Goal: Transaction & Acquisition: Download file/media

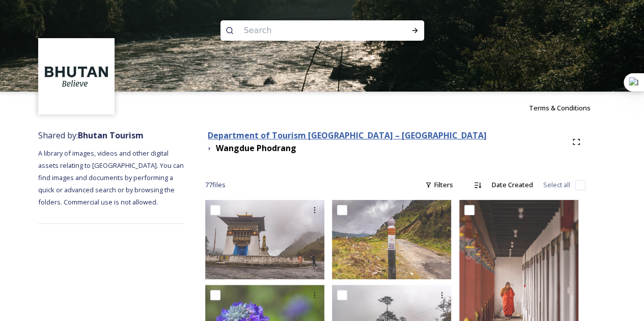
click at [319, 138] on strong "Department of Tourism [GEOGRAPHIC_DATA] – [GEOGRAPHIC_DATA]" at bounding box center [347, 135] width 279 height 11
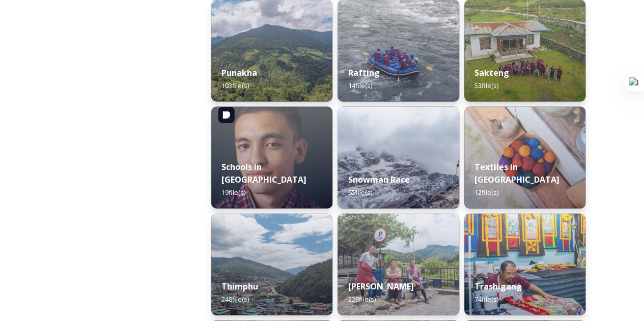
scroll to position [1068, 0]
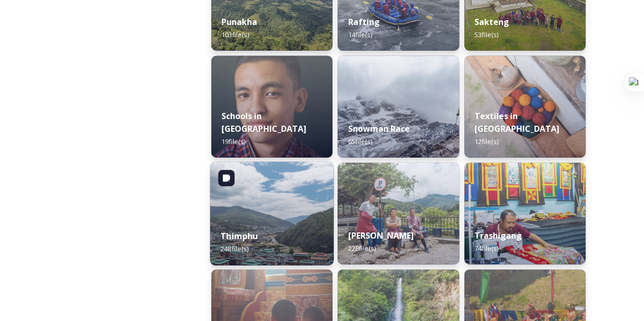
click at [276, 208] on img at bounding box center [272, 214] width 124 height 104
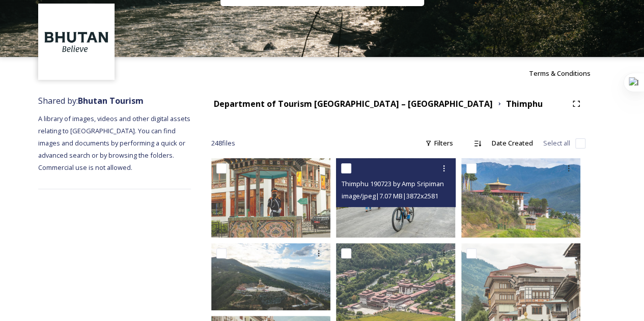
scroll to position [51, 0]
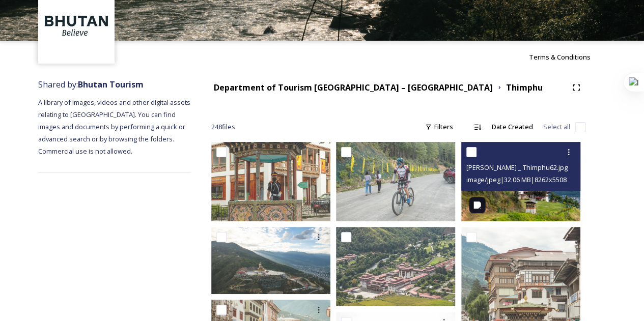
click at [568, 202] on img at bounding box center [520, 181] width 119 height 79
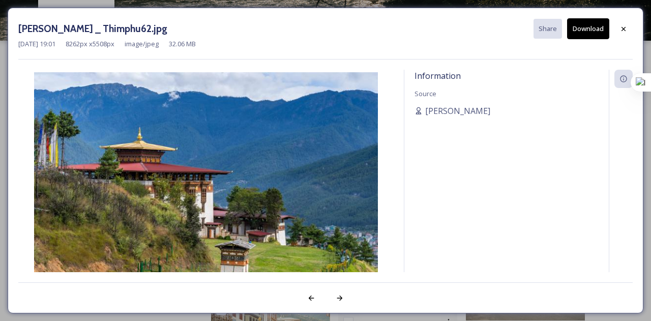
click at [598, 27] on button "Download" at bounding box center [588, 28] width 42 height 21
click at [624, 27] on icon at bounding box center [624, 29] width 8 height 8
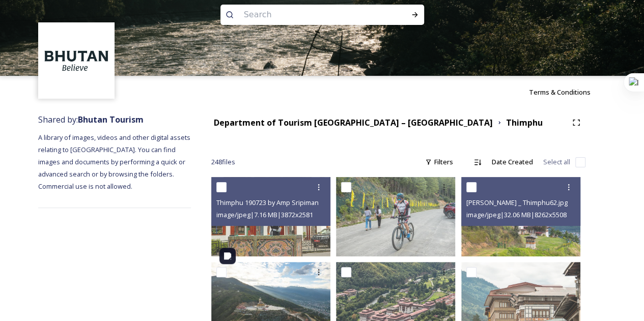
scroll to position [0, 0]
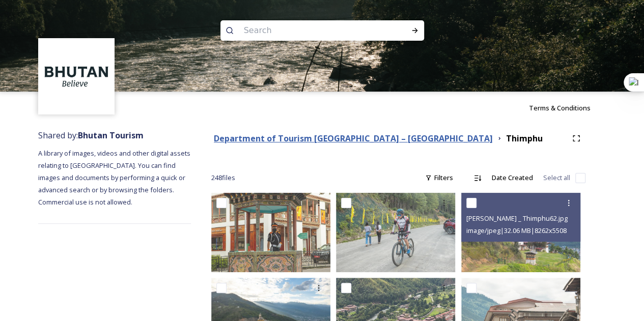
click at [298, 133] on strong "Department of Tourism [GEOGRAPHIC_DATA] – [GEOGRAPHIC_DATA]" at bounding box center [353, 138] width 279 height 11
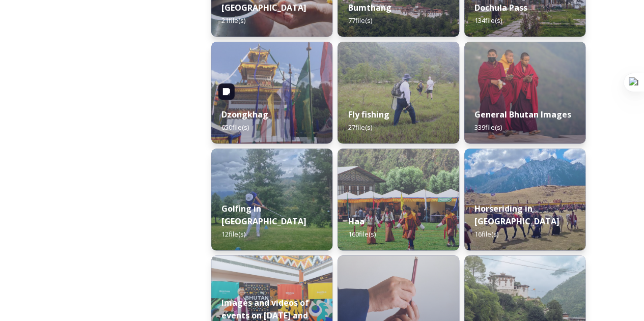
scroll to position [458, 0]
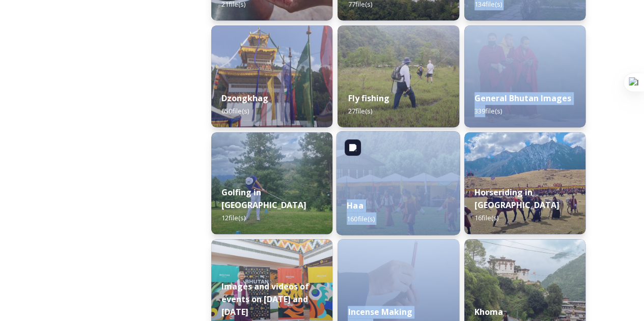
drag, startPoint x: 483, startPoint y: 107, endPoint x: 345, endPoint y: 170, distance: 151.6
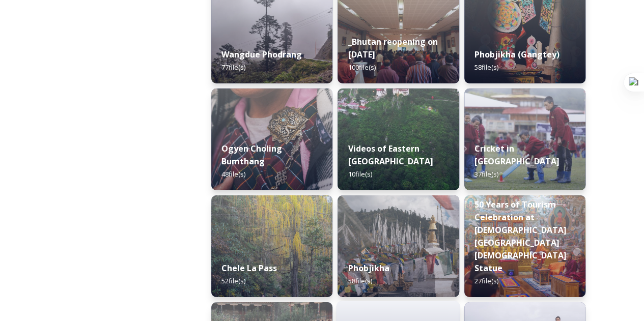
scroll to position [1566, 0]
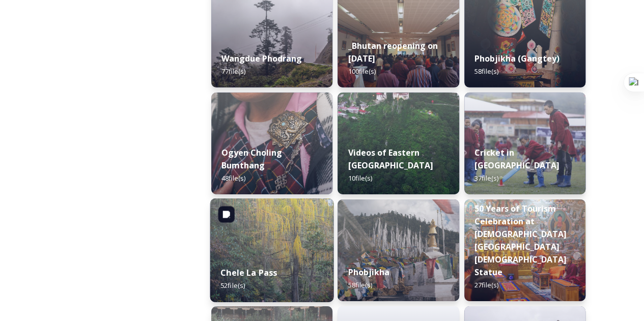
click at [289, 261] on div "Chele La Pass 52 file(s)" at bounding box center [272, 279] width 124 height 46
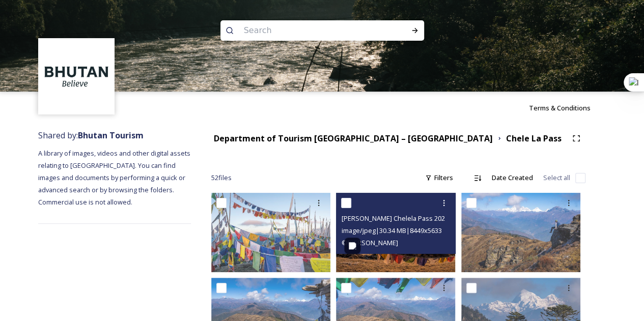
scroll to position [153, 0]
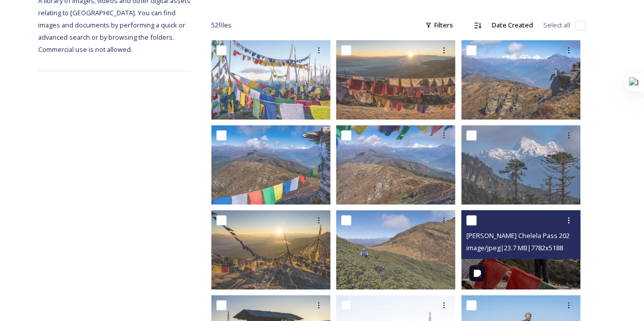
click at [539, 273] on img at bounding box center [520, 249] width 119 height 79
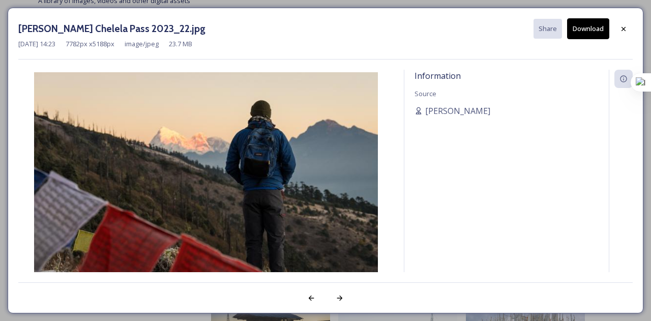
click at [582, 29] on button "Download" at bounding box center [588, 28] width 42 height 21
click at [628, 32] on div at bounding box center [624, 29] width 18 height 18
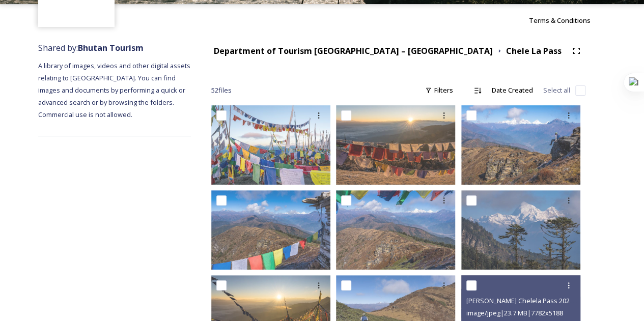
scroll to position [51, 0]
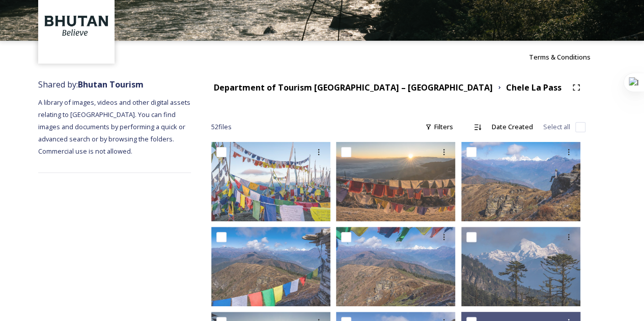
click at [257, 81] on div "Department of Tourism [GEOGRAPHIC_DATA] – [GEOGRAPHIC_DATA]" at bounding box center [353, 87] width 279 height 13
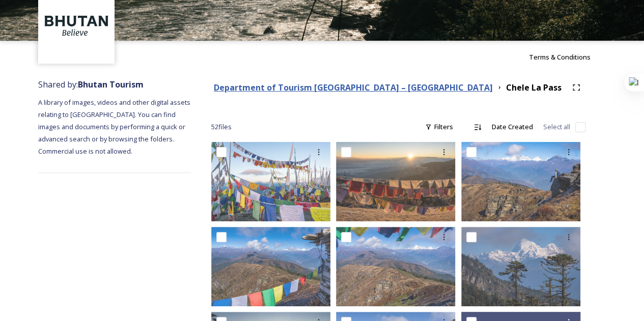
click at [257, 90] on strong "Department of Tourism [GEOGRAPHIC_DATA] – [GEOGRAPHIC_DATA]" at bounding box center [353, 87] width 279 height 11
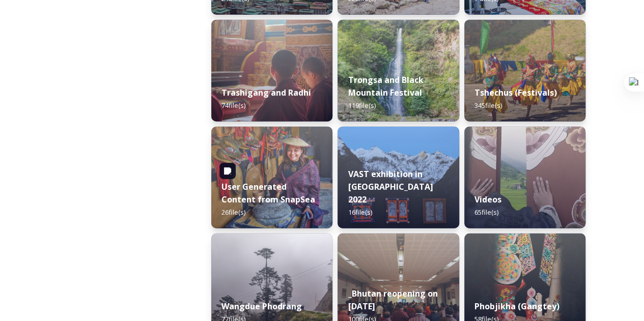
scroll to position [1323, 0]
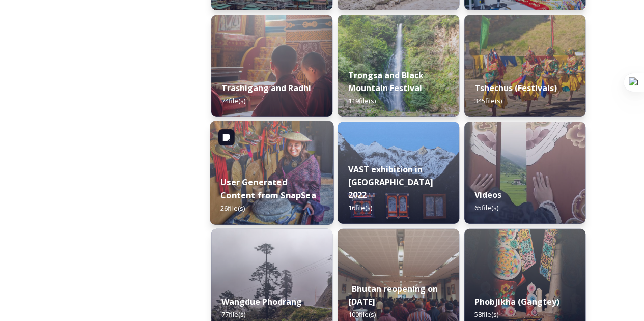
click at [269, 198] on strong "User Generated Content from SnapSea" at bounding box center [268, 189] width 96 height 24
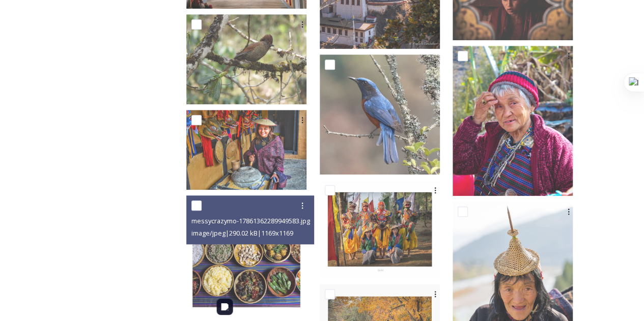
scroll to position [505, 0]
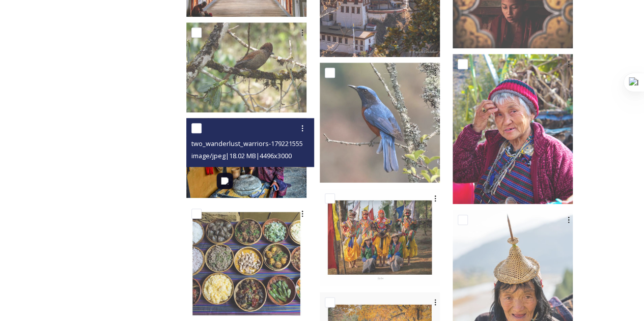
click at [277, 178] on img at bounding box center [246, 158] width 120 height 80
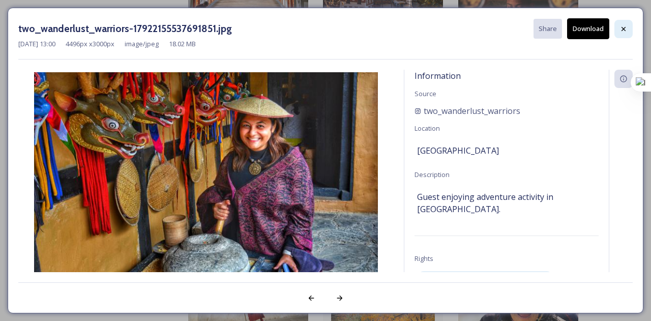
click at [626, 31] on icon at bounding box center [624, 29] width 8 height 8
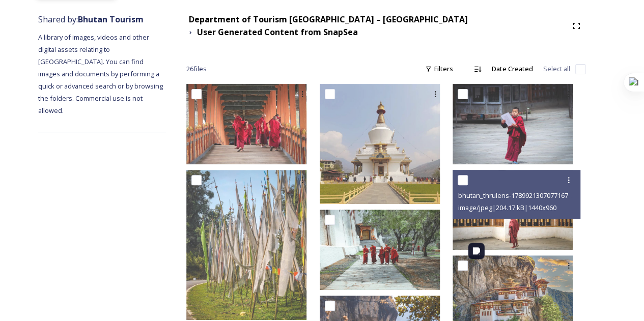
scroll to position [98, 0]
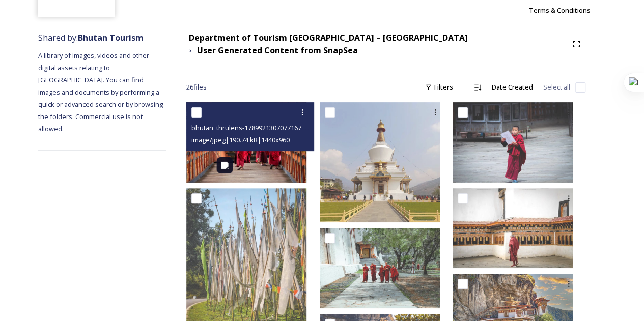
click at [276, 165] on img at bounding box center [246, 142] width 120 height 80
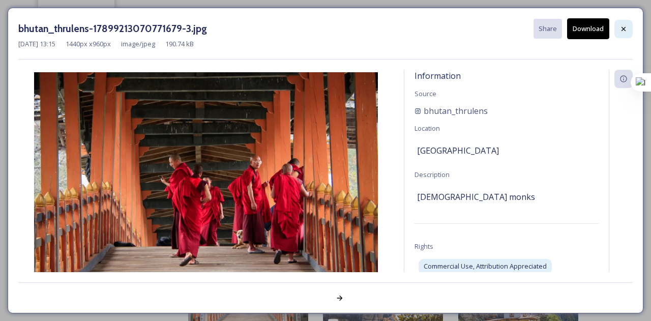
click at [626, 26] on icon at bounding box center [624, 29] width 8 height 8
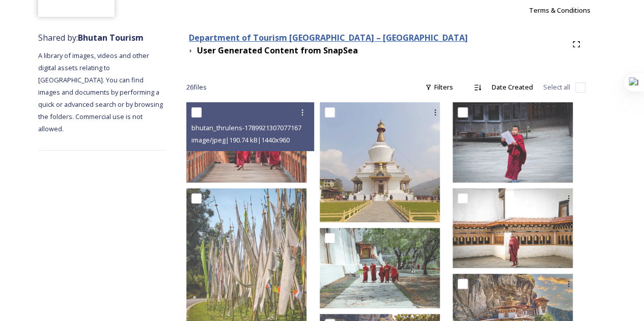
click at [282, 37] on strong "Department of Tourism [GEOGRAPHIC_DATA] – [GEOGRAPHIC_DATA]" at bounding box center [328, 37] width 279 height 11
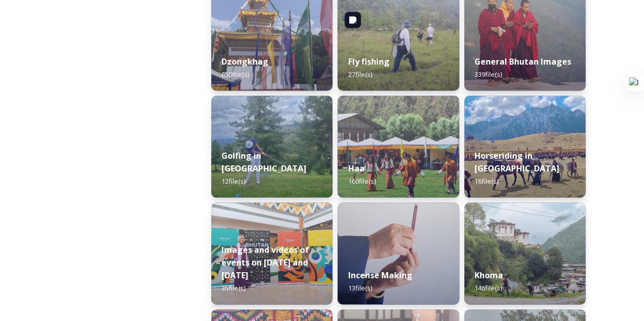
scroll to position [498, 0]
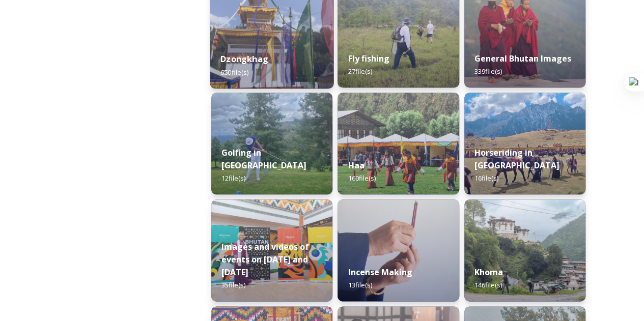
click at [274, 78] on div "Dzongkhag 650 file(s)" at bounding box center [272, 65] width 124 height 46
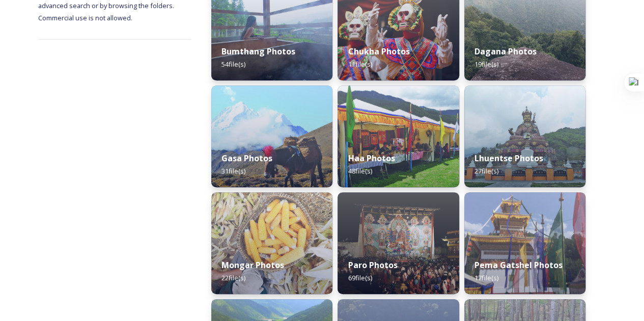
scroll to position [203, 0]
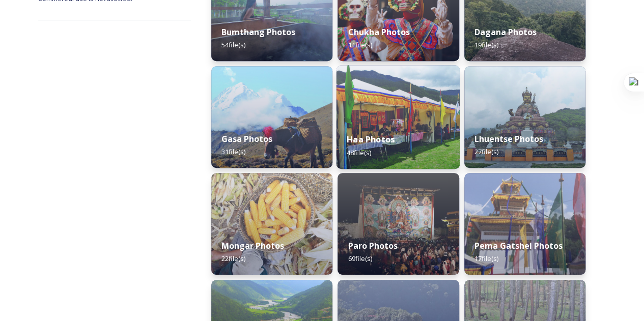
click at [384, 146] on div "Haa Photos 48 file(s)" at bounding box center [398, 146] width 124 height 46
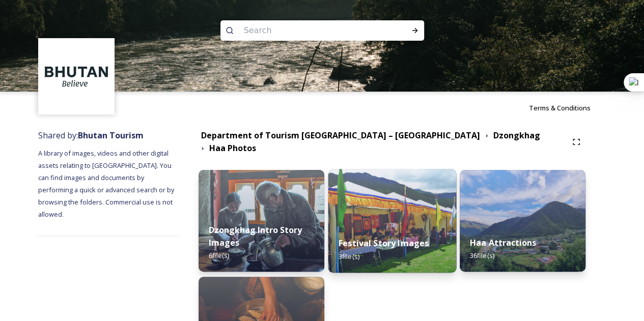
click at [405, 238] on strong "Festival Story Images" at bounding box center [383, 243] width 90 height 11
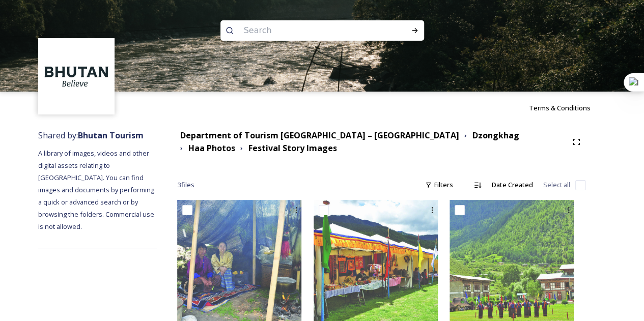
click at [294, 127] on div "Department of Tourism [GEOGRAPHIC_DATA] – Brand Centre Dzongkhag Haa Photos Fes…" at bounding box center [381, 235] width 449 height 222
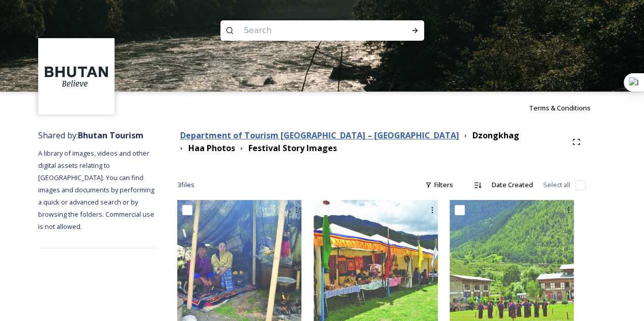
click at [293, 130] on strong "Department of Tourism [GEOGRAPHIC_DATA] – [GEOGRAPHIC_DATA]" at bounding box center [319, 135] width 279 height 11
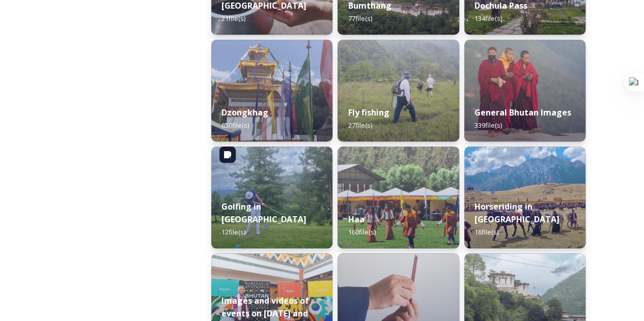
scroll to position [458, 0]
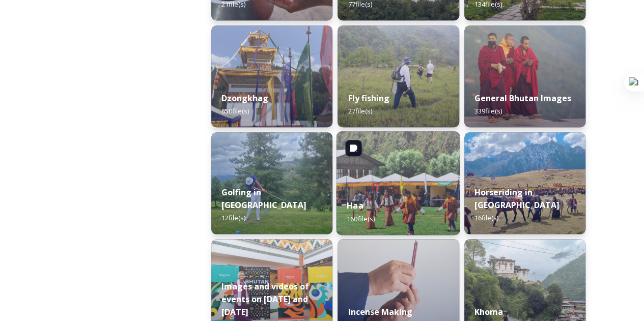
click at [358, 192] on div "Haa 160 file(s)" at bounding box center [398, 212] width 124 height 46
click at [377, 198] on div "Haa 160 file(s)" at bounding box center [398, 212] width 124 height 46
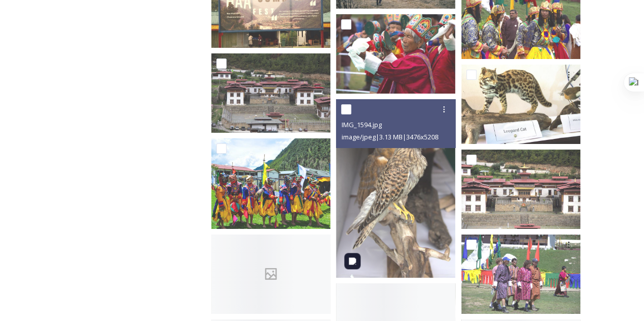
scroll to position [1933, 0]
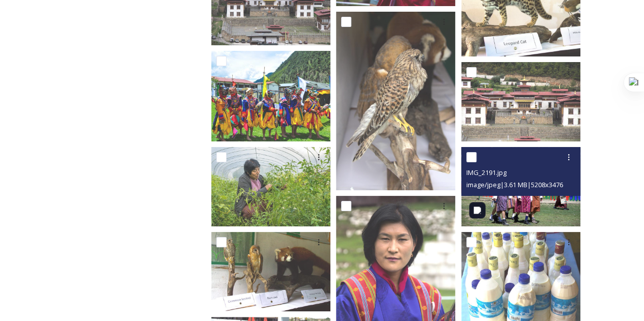
click at [538, 212] on img at bounding box center [520, 186] width 119 height 79
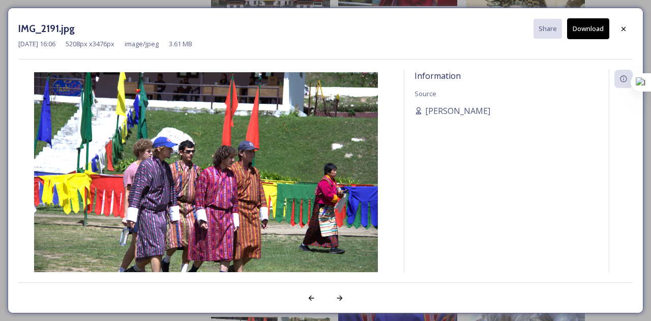
click at [579, 28] on button "Download" at bounding box center [588, 28] width 42 height 21
click at [623, 28] on icon at bounding box center [624, 28] width 4 height 4
